Goal: Task Accomplishment & Management: Complete application form

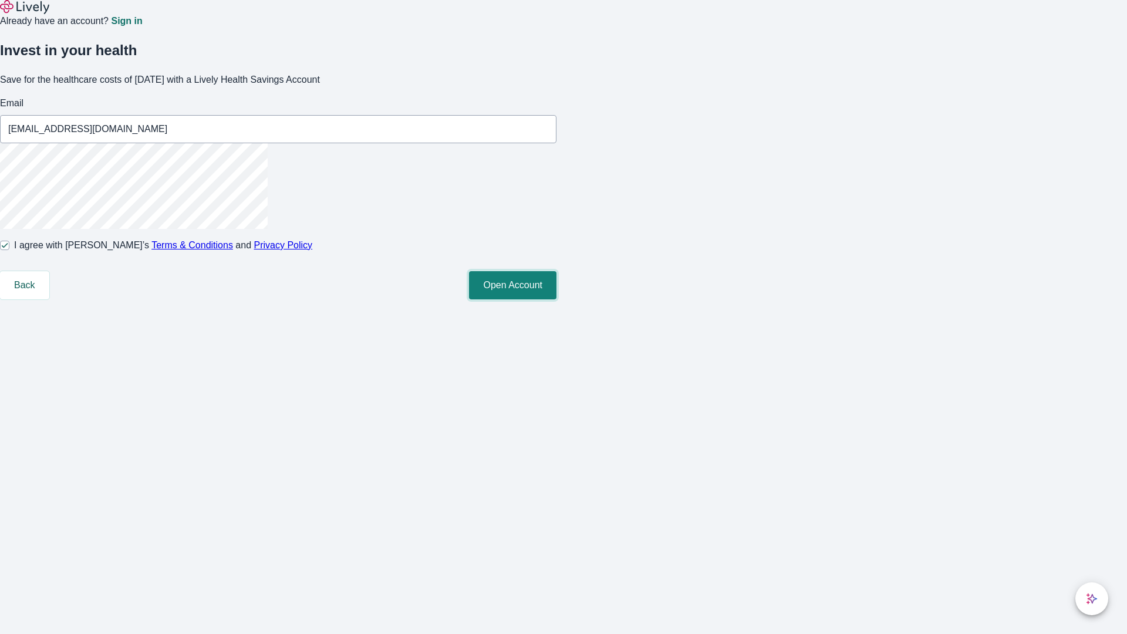
click at [557, 299] on button "Open Account" at bounding box center [512, 285] width 87 height 28
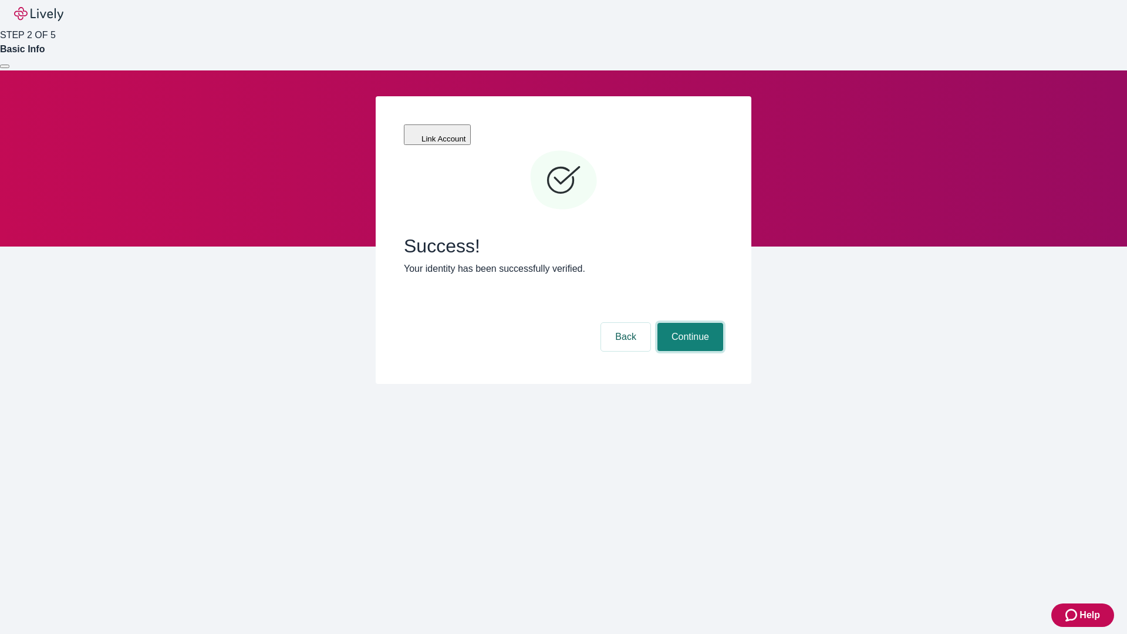
click at [689, 323] on button "Continue" at bounding box center [691, 337] width 66 height 28
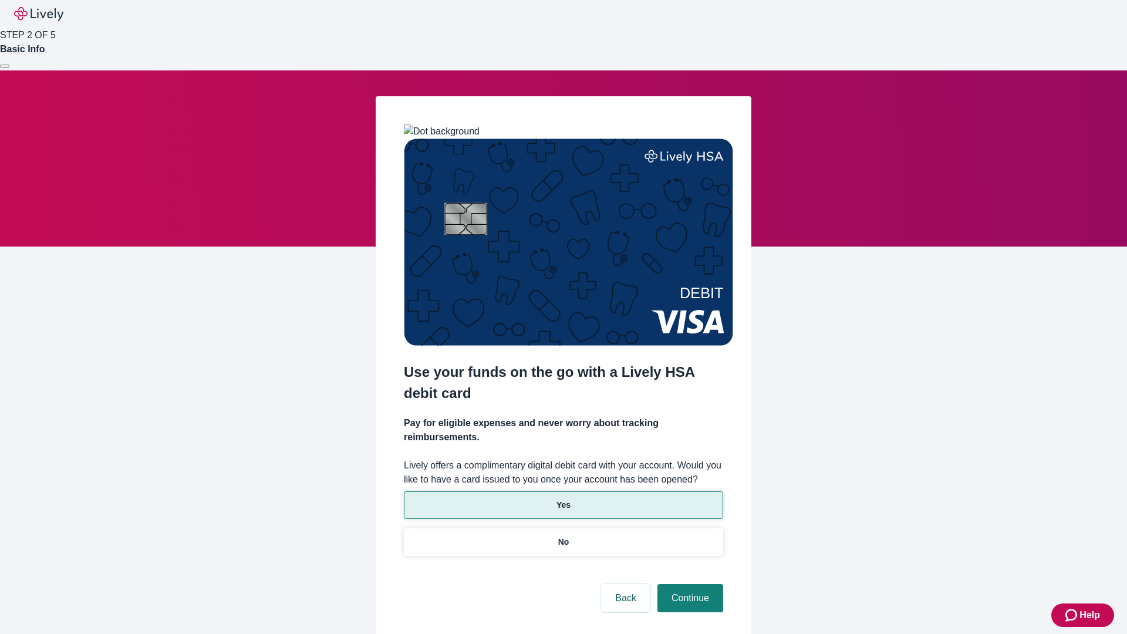
click at [563, 499] on p "Yes" at bounding box center [564, 505] width 14 height 12
click at [689, 584] on button "Continue" at bounding box center [691, 598] width 66 height 28
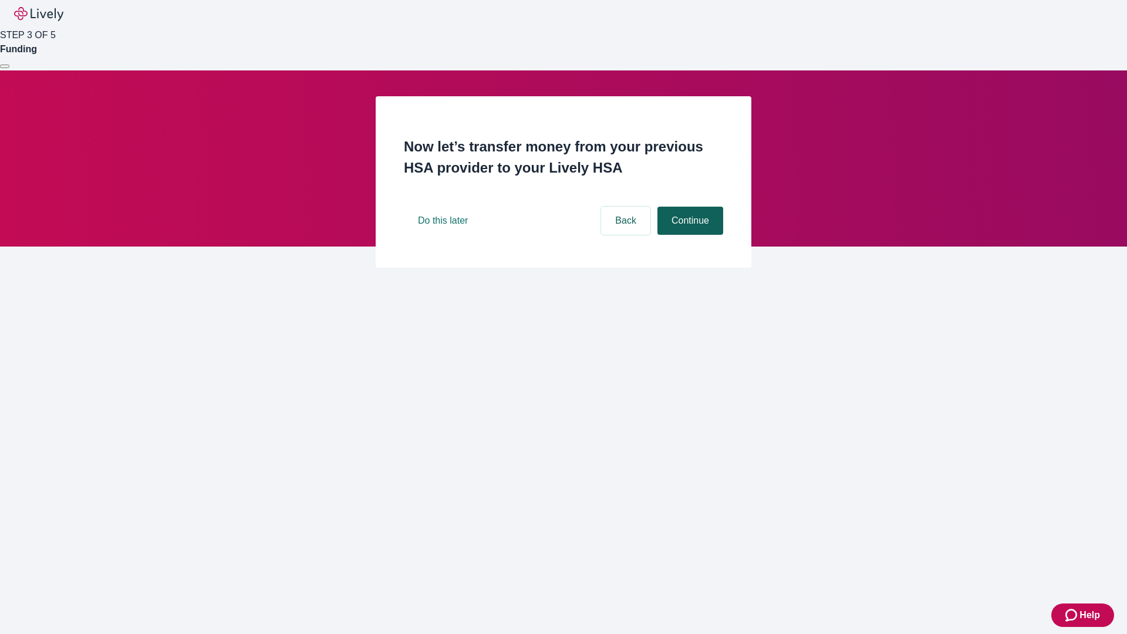
click at [689, 235] on button "Continue" at bounding box center [691, 221] width 66 height 28
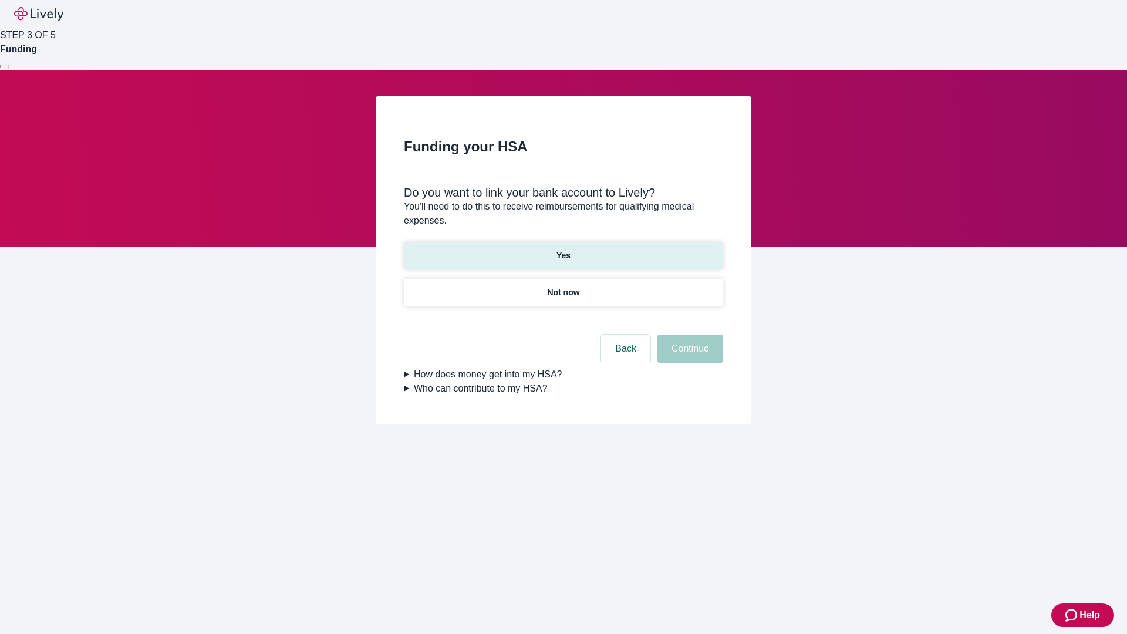
click at [563, 250] on p "Yes" at bounding box center [564, 256] width 14 height 12
click at [689, 335] on button "Continue" at bounding box center [691, 349] width 66 height 28
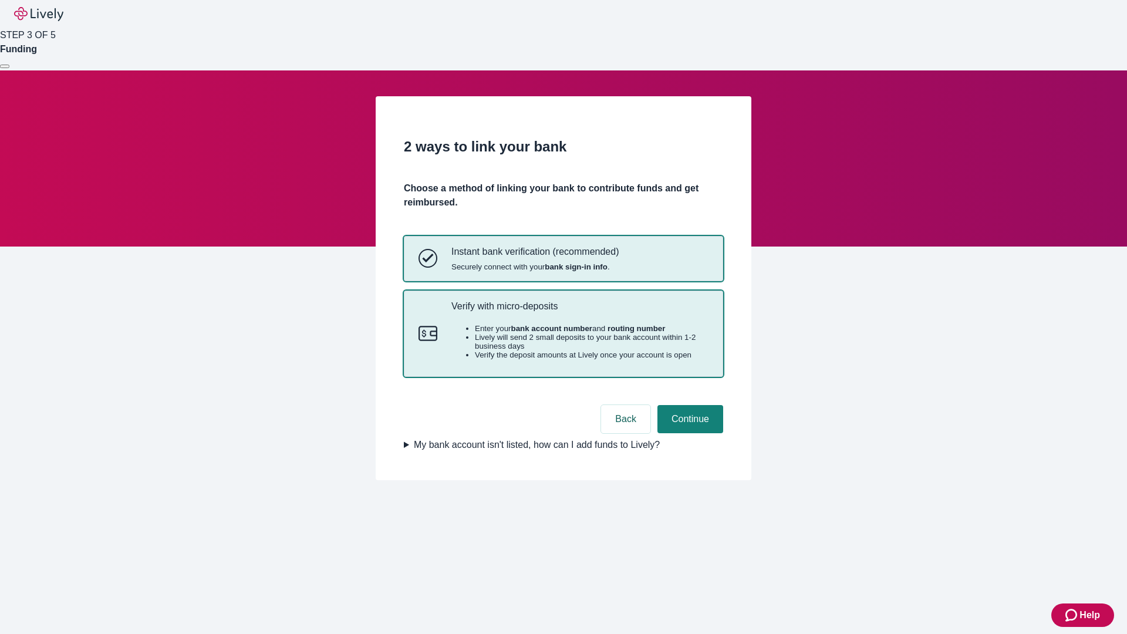
click at [580, 312] on p "Verify with micro-deposits" at bounding box center [580, 306] width 257 height 11
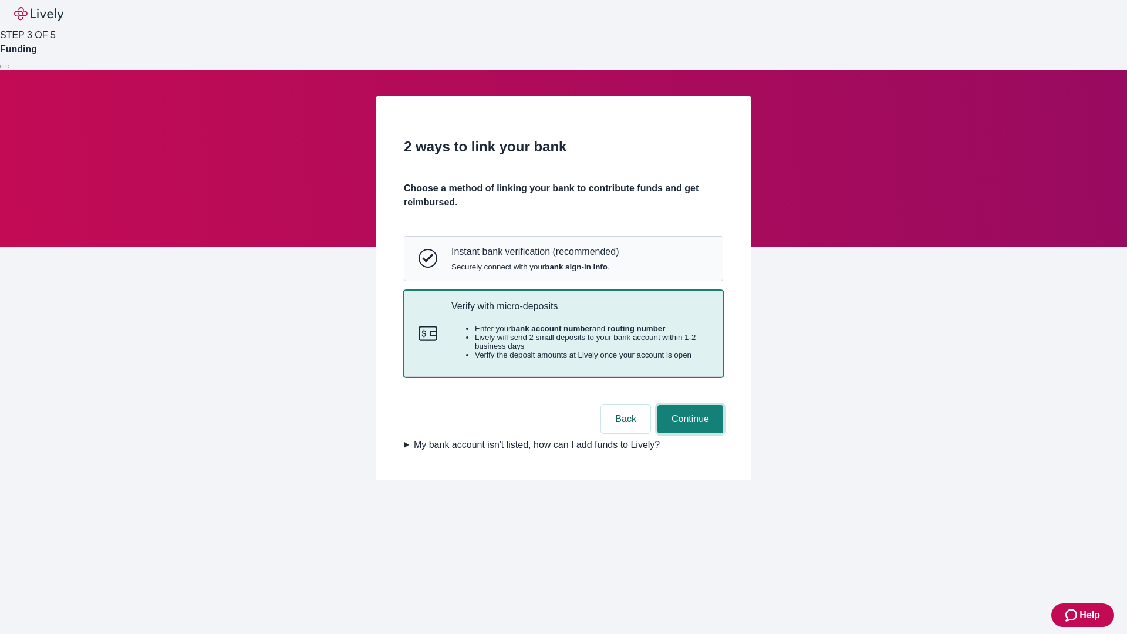
click at [689, 433] on button "Continue" at bounding box center [691, 419] width 66 height 28
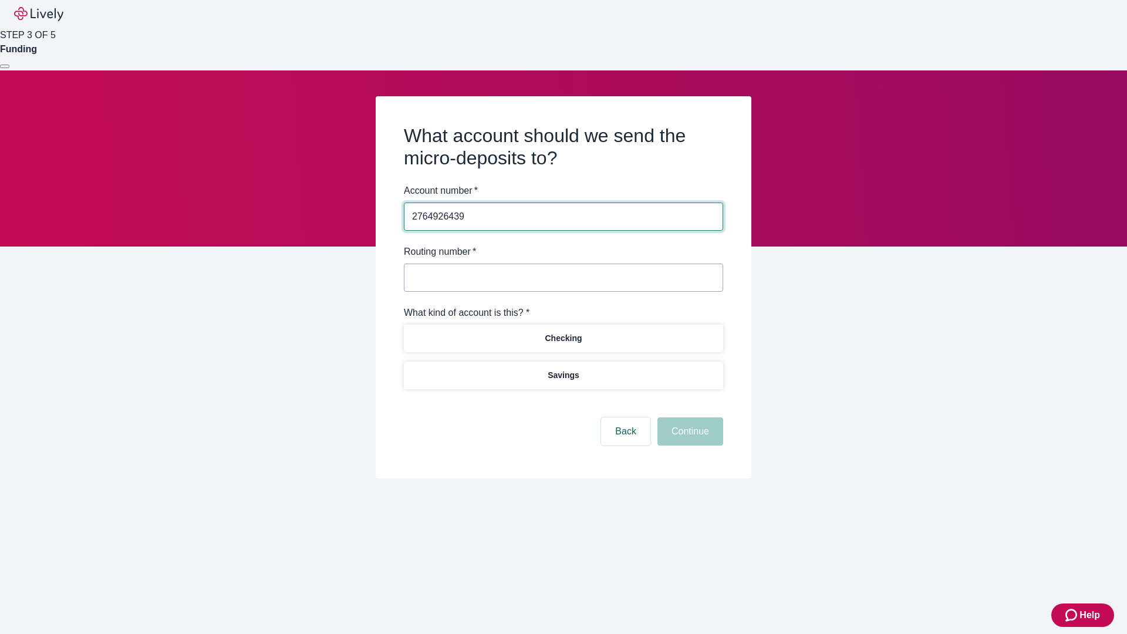
type input "2764926439"
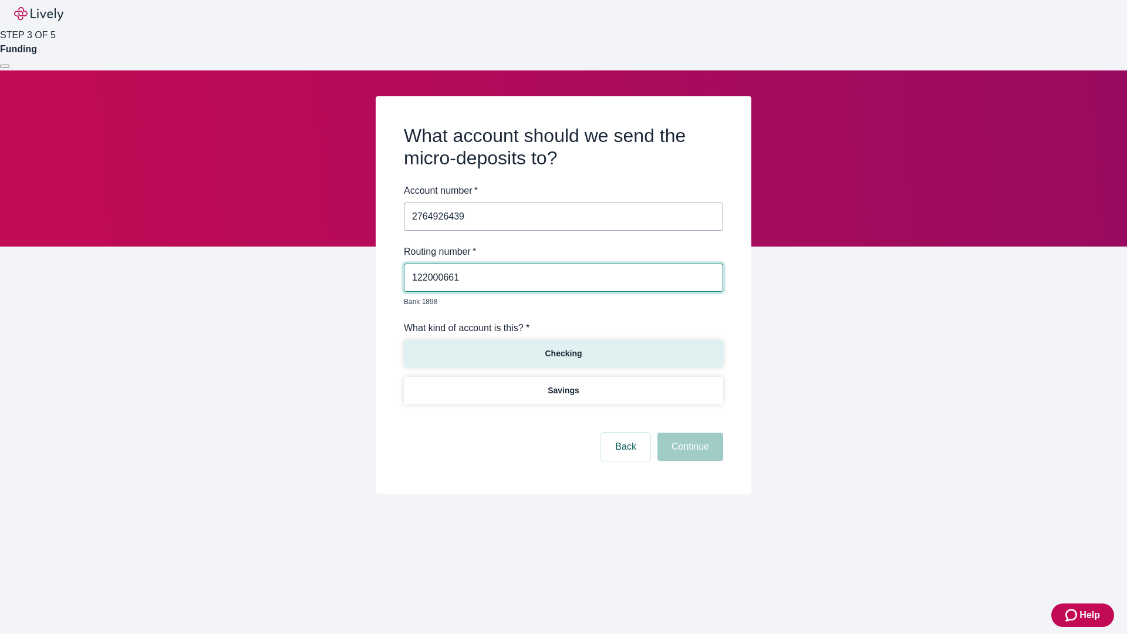
type input "122000661"
click at [563, 348] on p "Checking" at bounding box center [563, 354] width 37 height 12
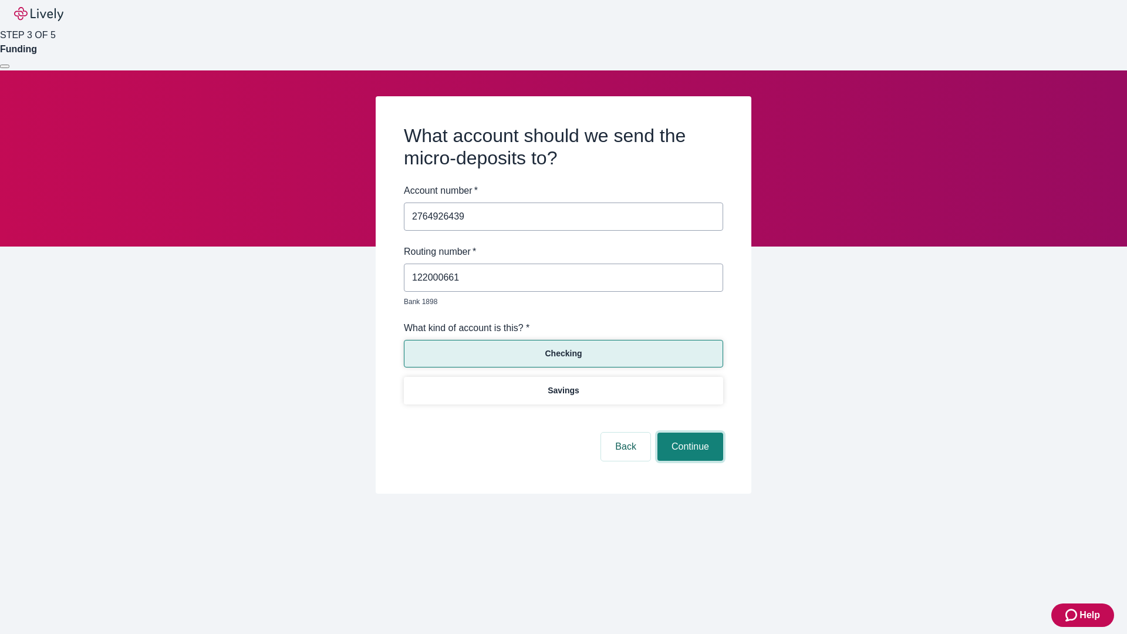
click at [689, 433] on button "Continue" at bounding box center [691, 447] width 66 height 28
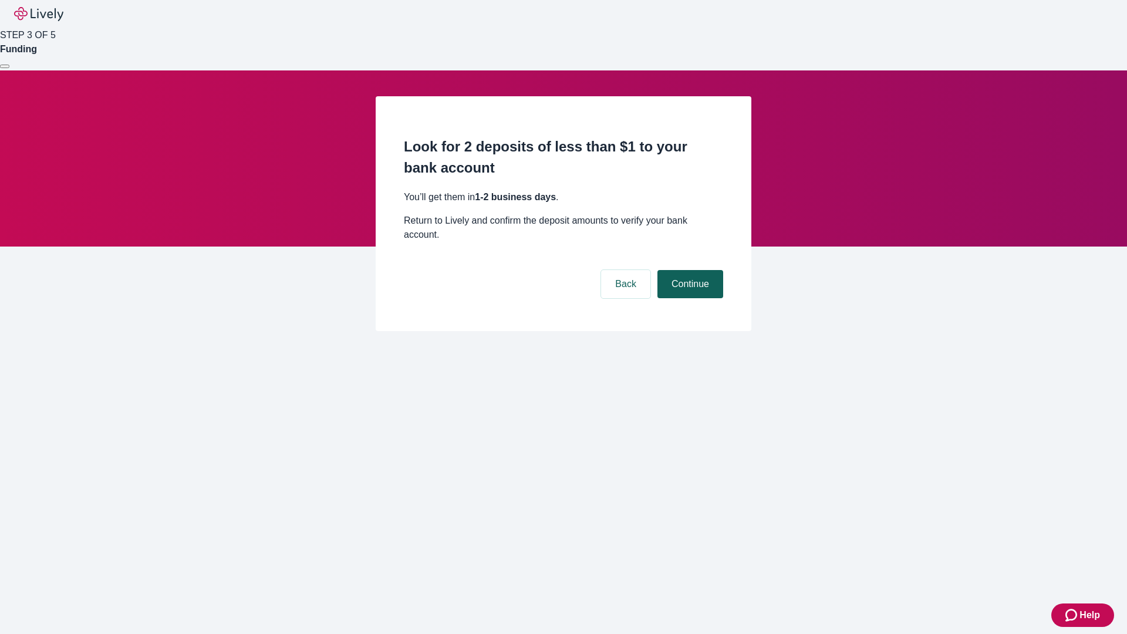
click at [689, 270] on button "Continue" at bounding box center [691, 284] width 66 height 28
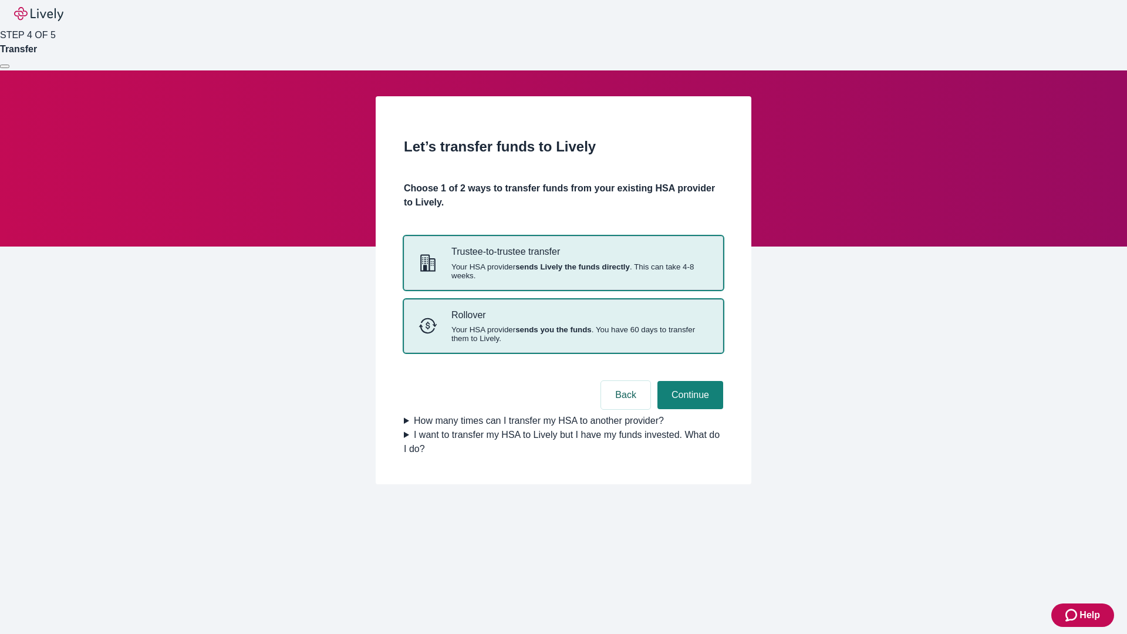
click at [563, 334] on strong "sends you the funds" at bounding box center [554, 329] width 76 height 9
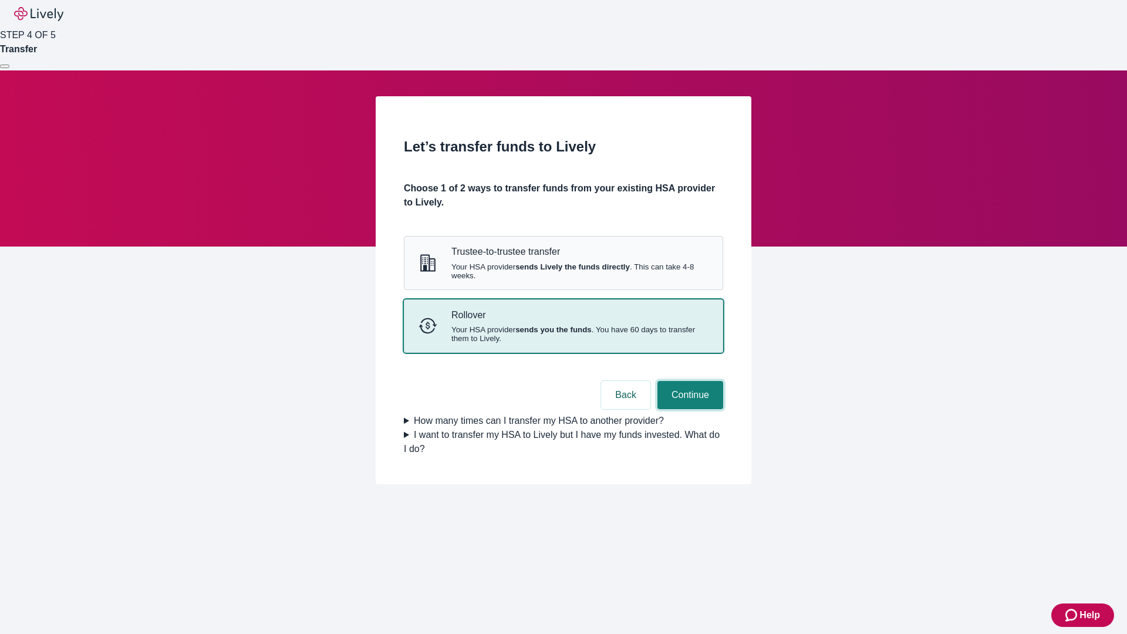
click at [689, 409] on button "Continue" at bounding box center [691, 395] width 66 height 28
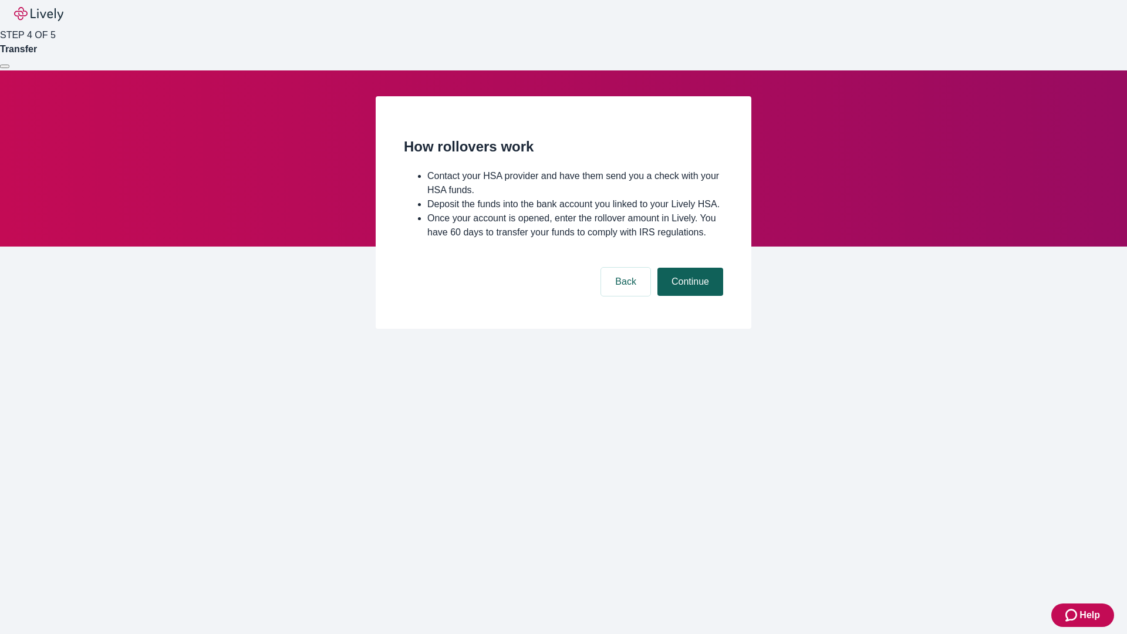
click at [689, 296] on button "Continue" at bounding box center [691, 282] width 66 height 28
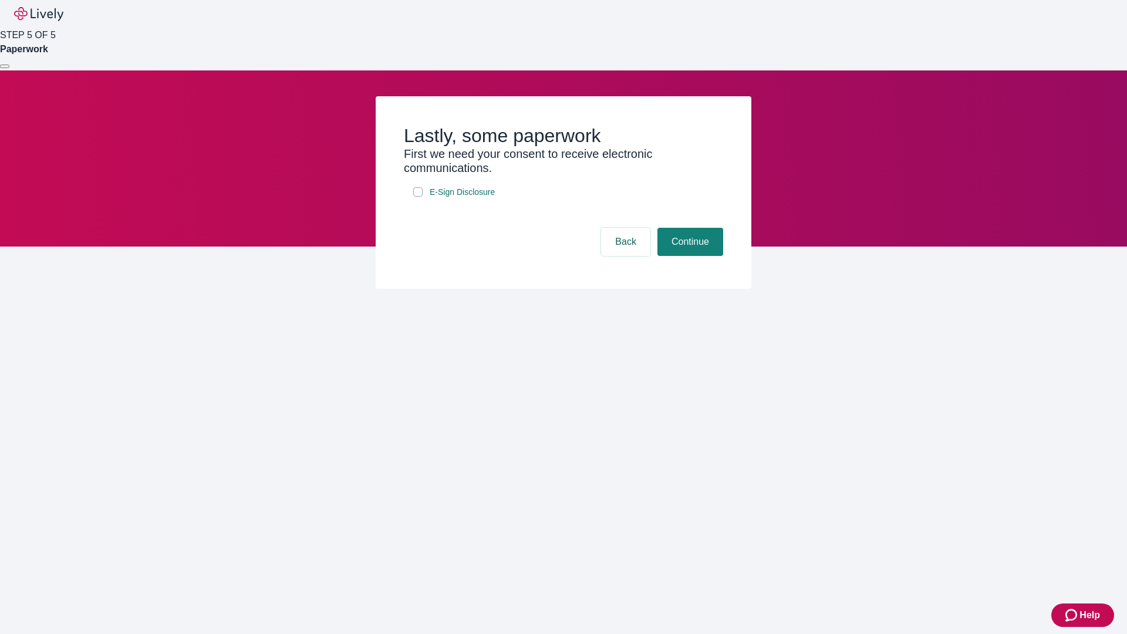
click at [418, 197] on input "E-Sign Disclosure" at bounding box center [417, 191] width 9 height 9
checkbox input "true"
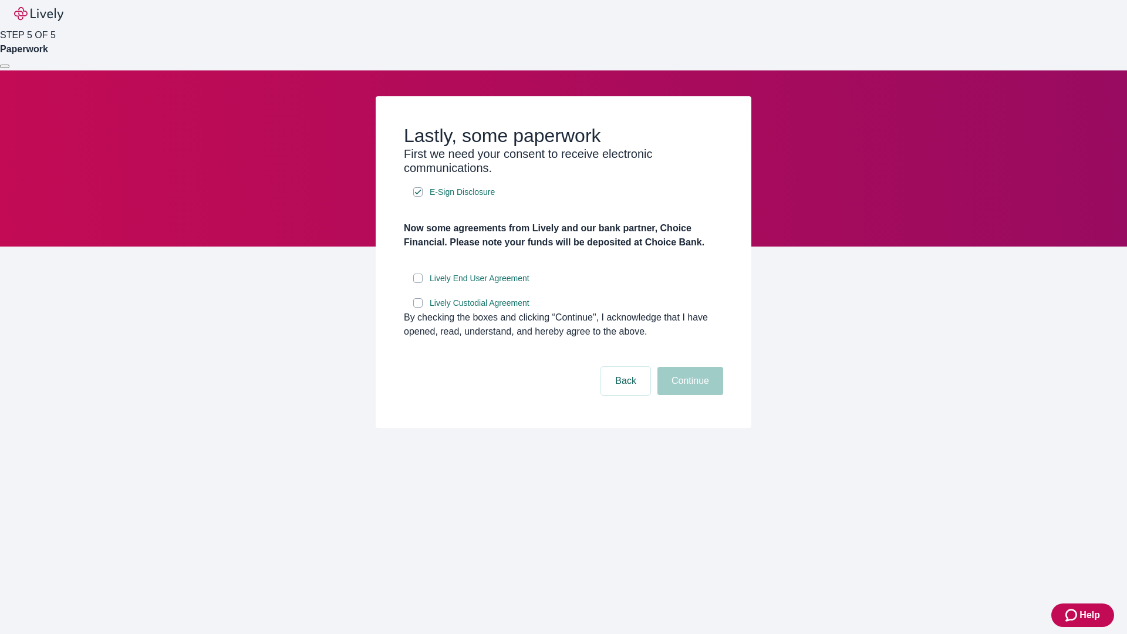
click at [418, 283] on input "Lively End User Agreement" at bounding box center [417, 278] width 9 height 9
checkbox input "true"
click at [418, 308] on input "Lively Custodial Agreement" at bounding box center [417, 302] width 9 height 9
checkbox input "true"
click at [689, 395] on button "Continue" at bounding box center [691, 381] width 66 height 28
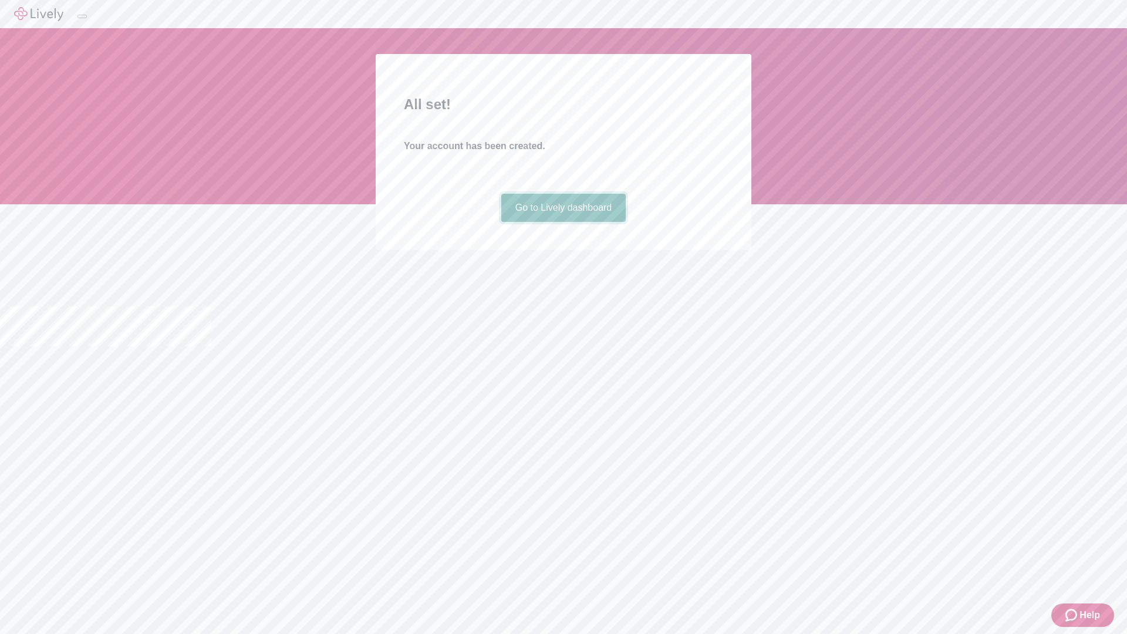
click at [563, 222] on link "Go to Lively dashboard" at bounding box center [563, 208] width 125 height 28
